Goal: Information Seeking & Learning: Find specific fact

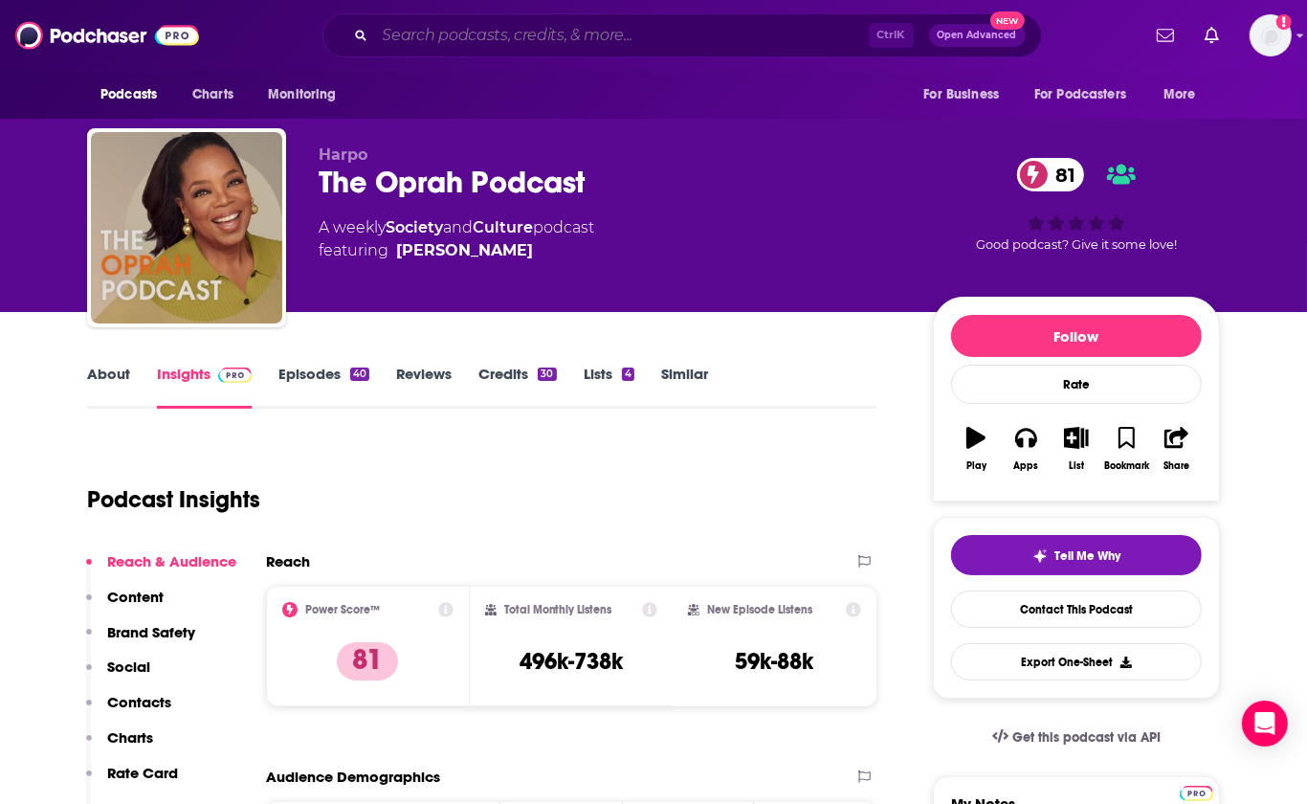
click at [531, 29] on input "Search podcasts, credits, & more..." at bounding box center [622, 35] width 494 height 31
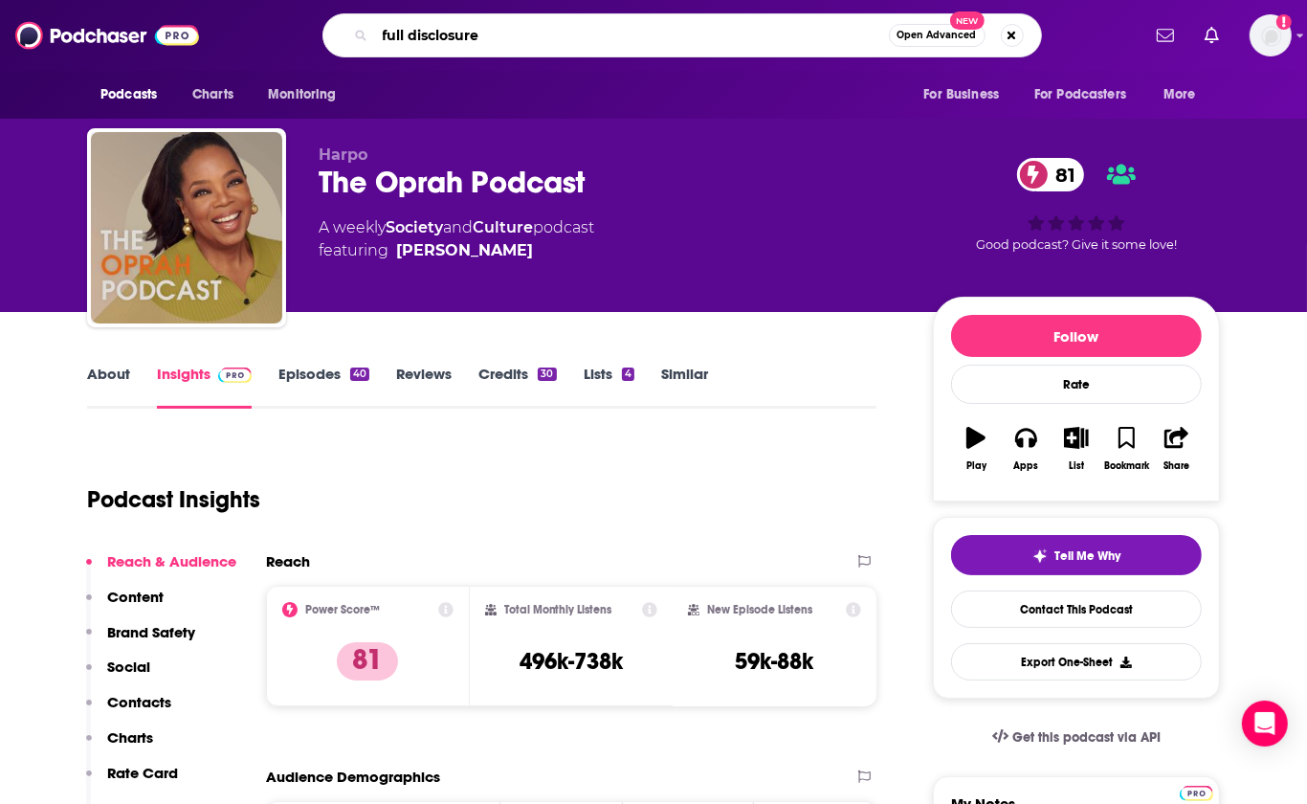
type input "full disclosure"
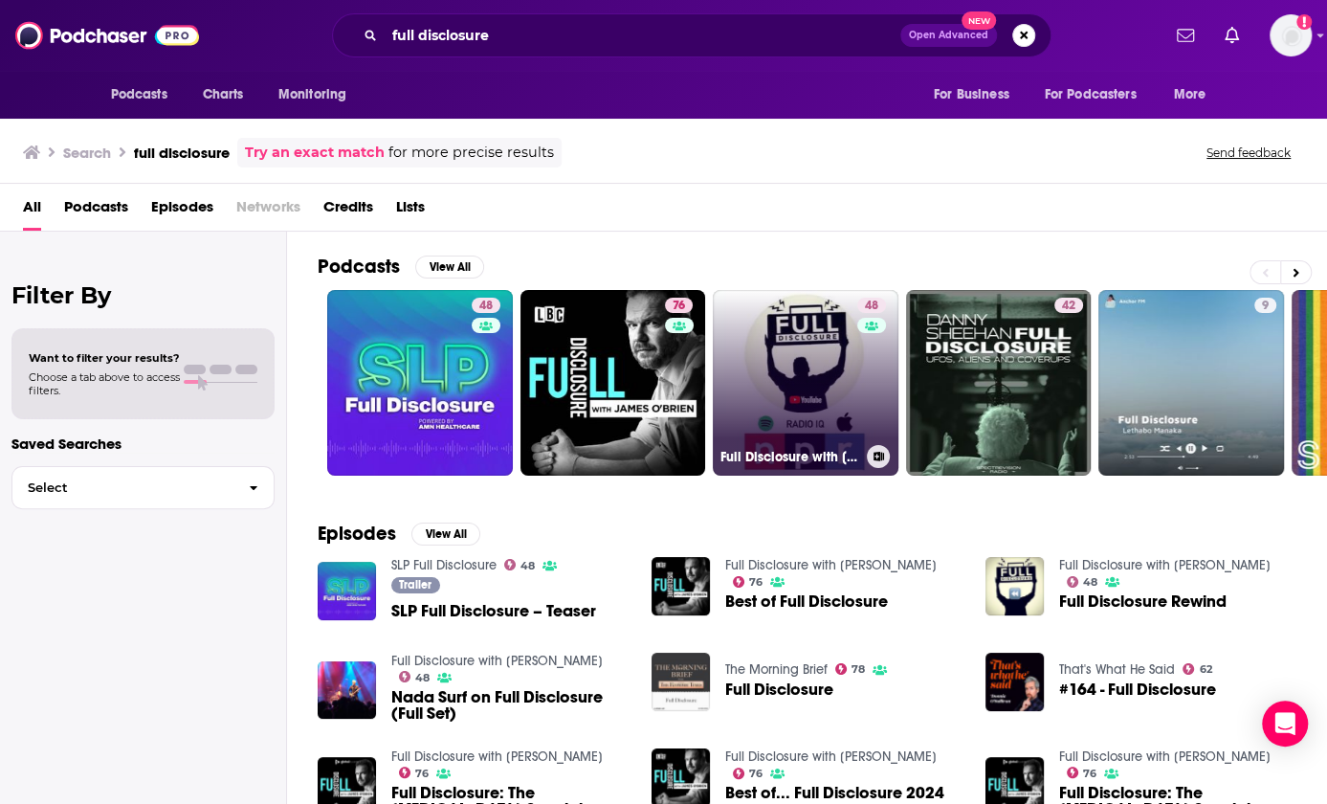
click at [796, 354] on link "48 Full Disclosure with [PERSON_NAME]" at bounding box center [806, 383] width 186 height 186
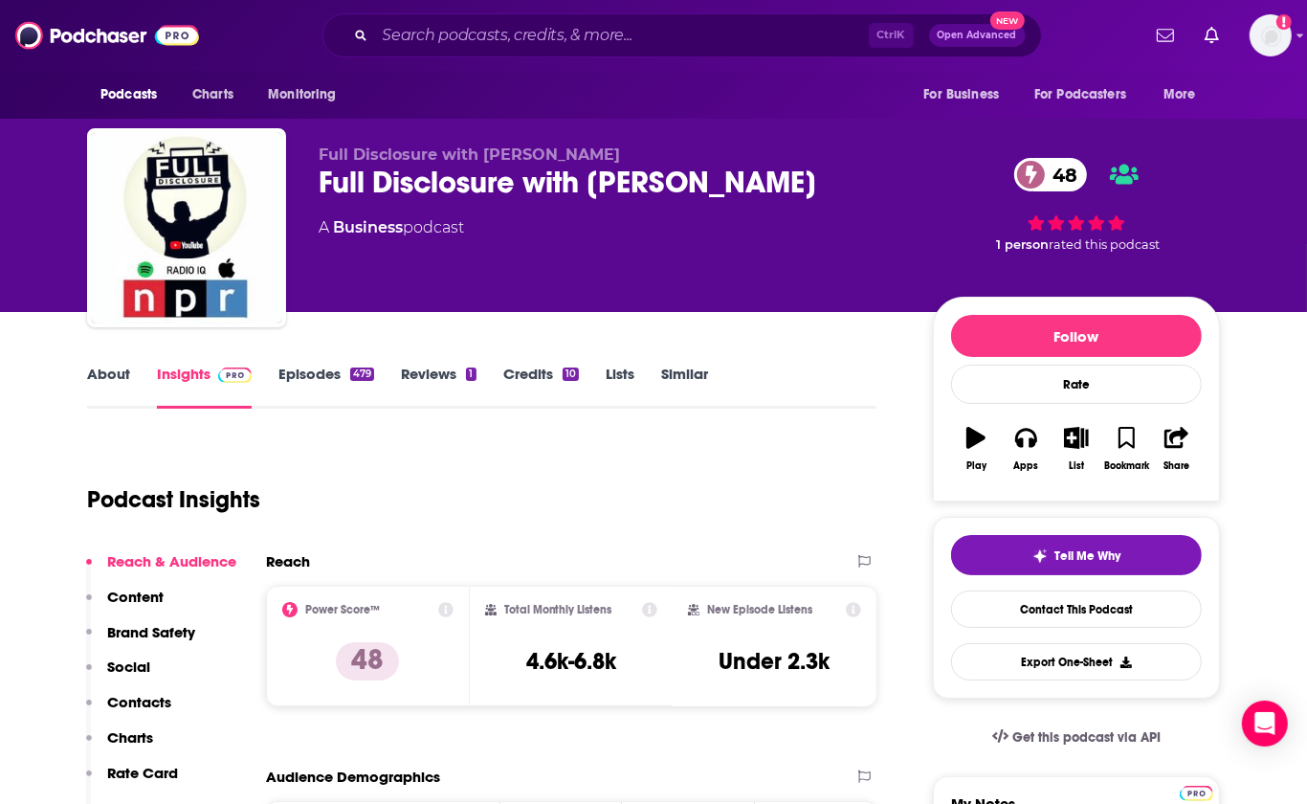
click at [323, 375] on link "Episodes 479" at bounding box center [326, 387] width 96 height 44
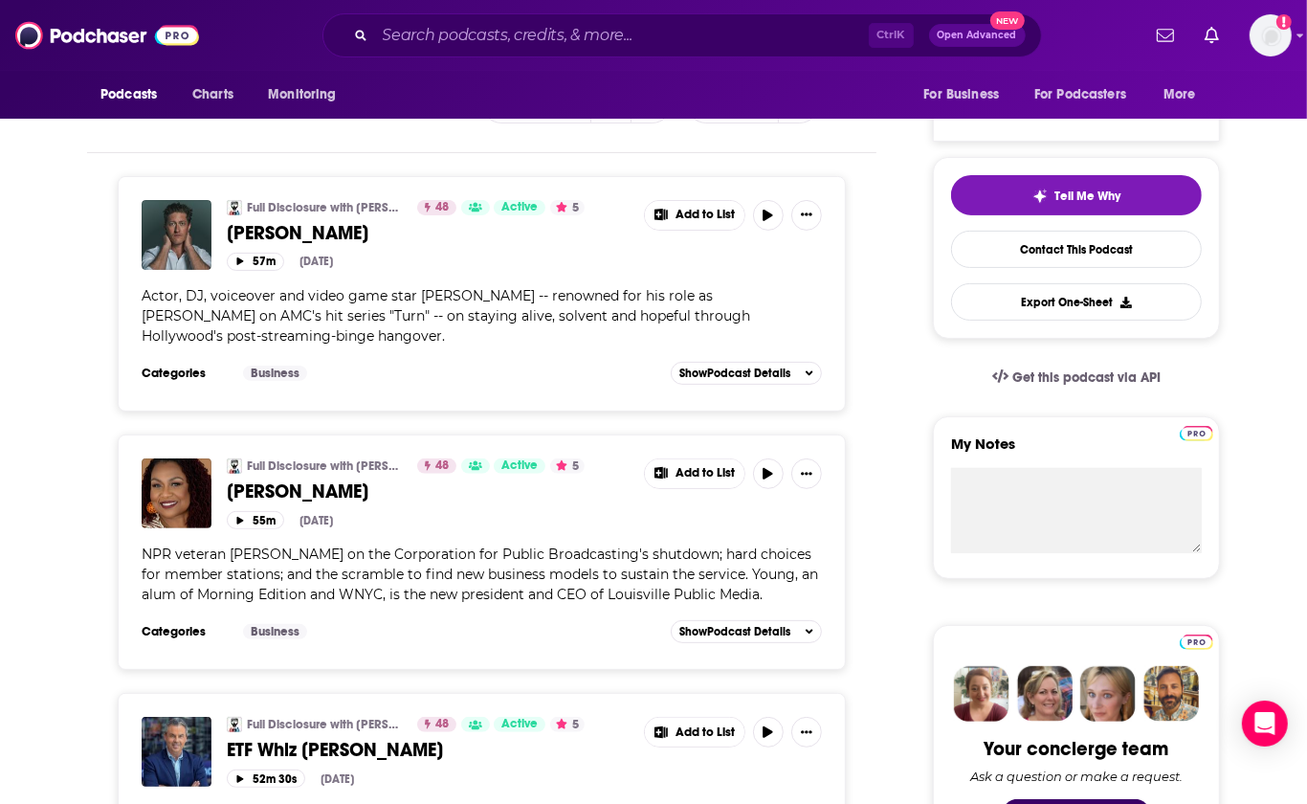
scroll to position [383, 0]
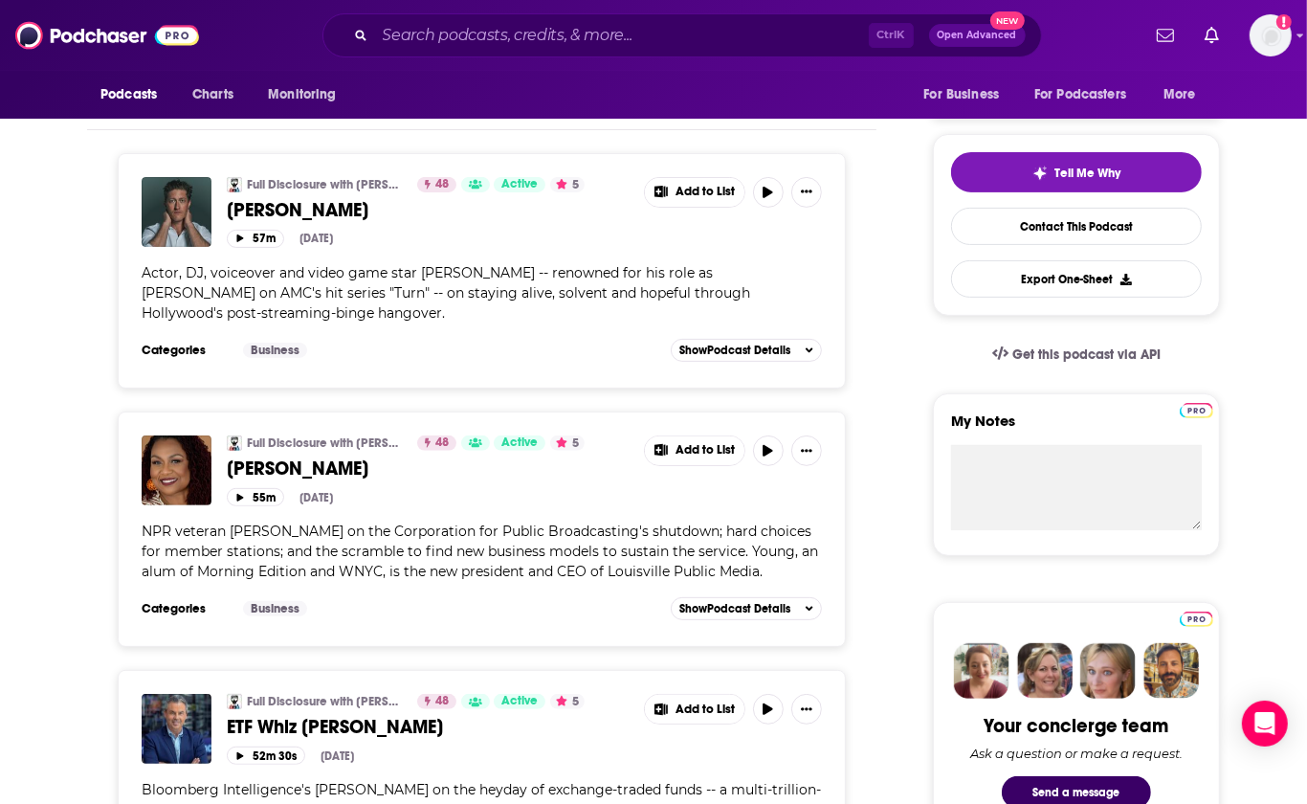
click at [560, 542] on span "NPR veteran [PERSON_NAME] on the Corporation for Public Broadcasting's shutdown…" at bounding box center [480, 551] width 677 height 57
click at [266, 463] on span "[PERSON_NAME]" at bounding box center [298, 468] width 142 height 24
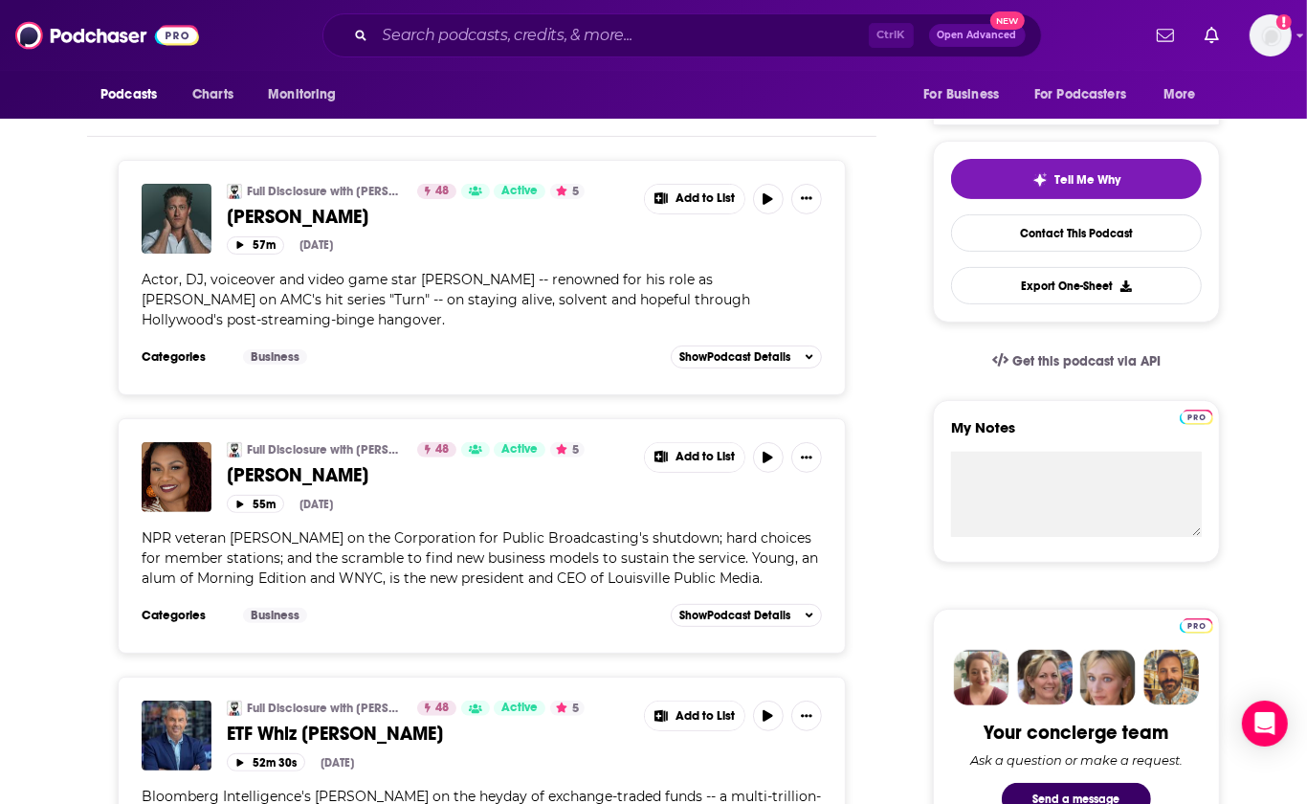
scroll to position [383, 0]
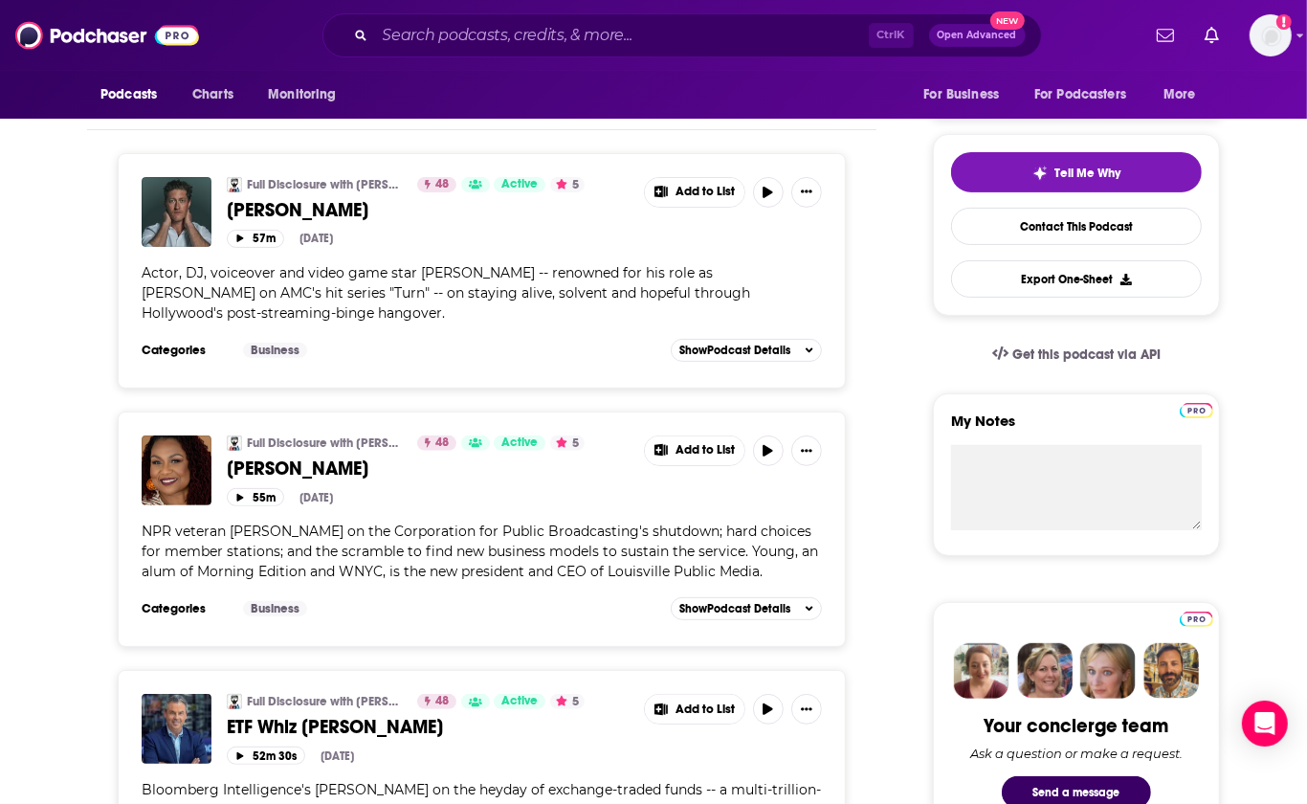
click at [306, 463] on span "[PERSON_NAME]" at bounding box center [298, 468] width 142 height 24
